Goal: Transaction & Acquisition: Purchase product/service

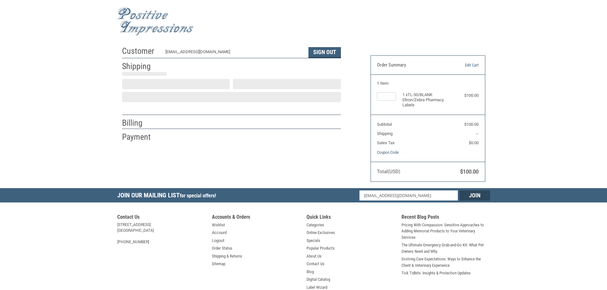
select select "US"
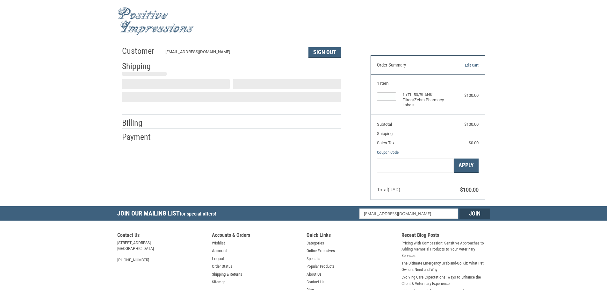
scroll to position [1, 0]
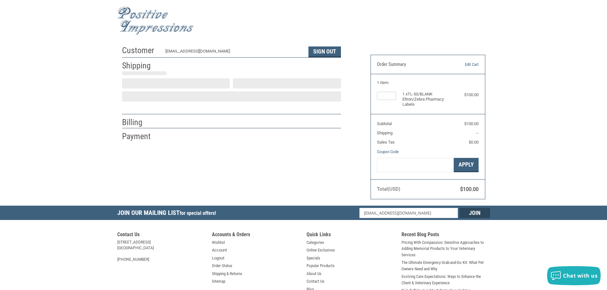
select select "CA"
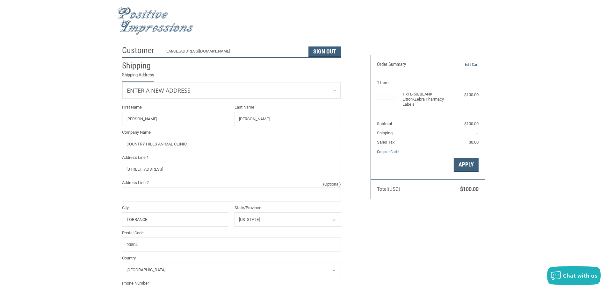
radio input "true"
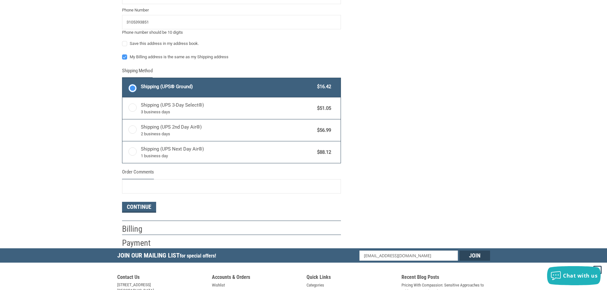
scroll to position [287, 0]
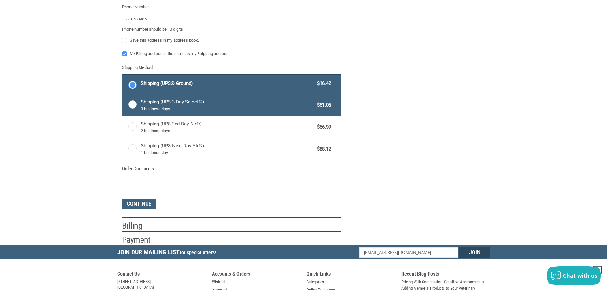
click at [146, 104] on span "Shipping (UPS 3-Day Select®) 3 business days" at bounding box center [227, 104] width 173 height 13
click at [123, 95] on input "Shipping (UPS 3-Day Select®) 3 business days $51.05" at bounding box center [122, 95] width 0 height 0
radio input "true"
click at [277, 83] on span "Shipping (UPS® Ground)" at bounding box center [227, 83] width 173 height 7
click at [123, 76] on input "Shipping (UPS® Ground) $16.42" at bounding box center [122, 75] width 0 height 0
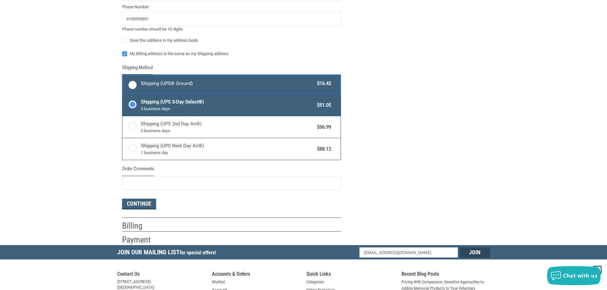
radio input "true"
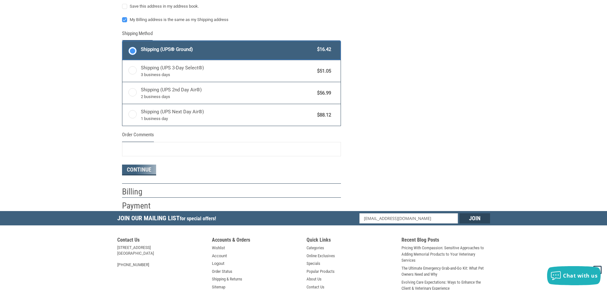
scroll to position [383, 0]
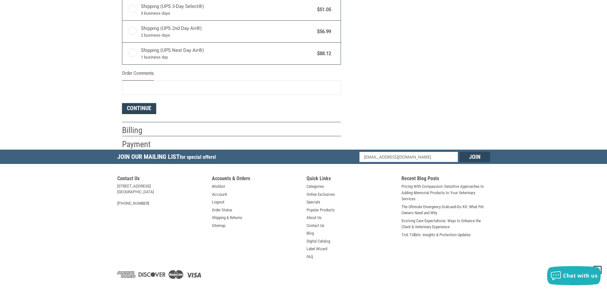
click at [142, 107] on button "Continue" at bounding box center [139, 108] width 34 height 11
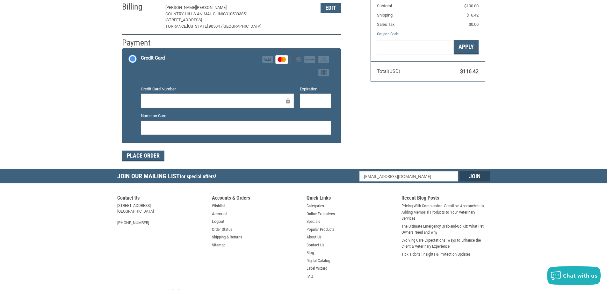
scroll to position [127, 0]
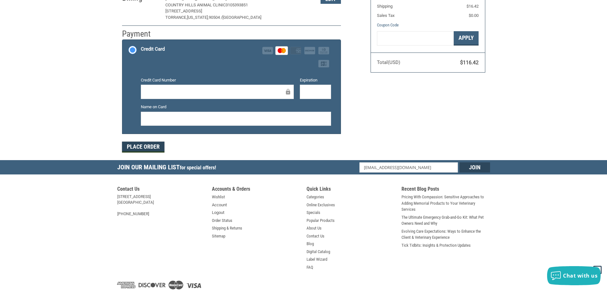
click at [143, 149] on button "Place Order" at bounding box center [143, 147] width 42 height 11
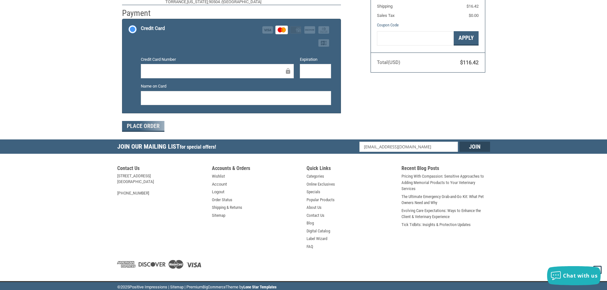
scroll to position [76, 0]
